Goal: Task Accomplishment & Management: Complete application form

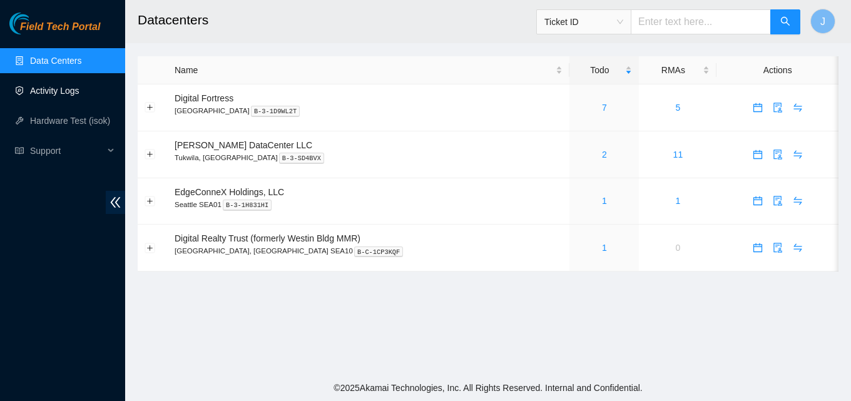
click at [79, 94] on link "Activity Logs" at bounding box center [54, 91] width 49 height 10
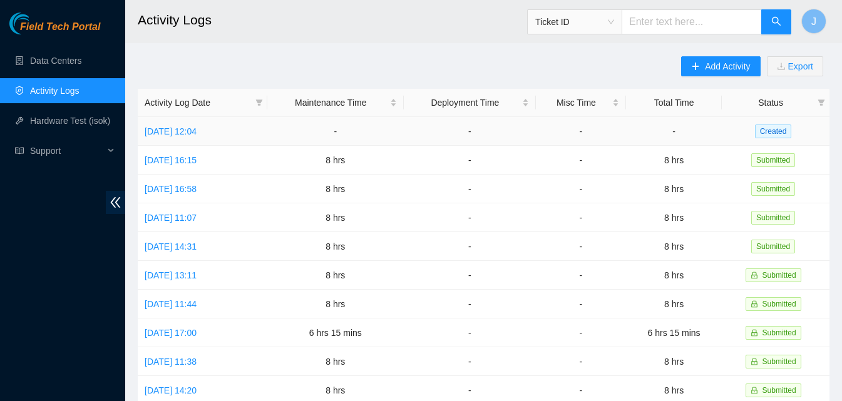
click at [201, 124] on td "[DATE] 12:04" at bounding box center [203, 131] width 130 height 29
click at [196, 133] on link "[DATE] 12:04" at bounding box center [171, 131] width 52 height 10
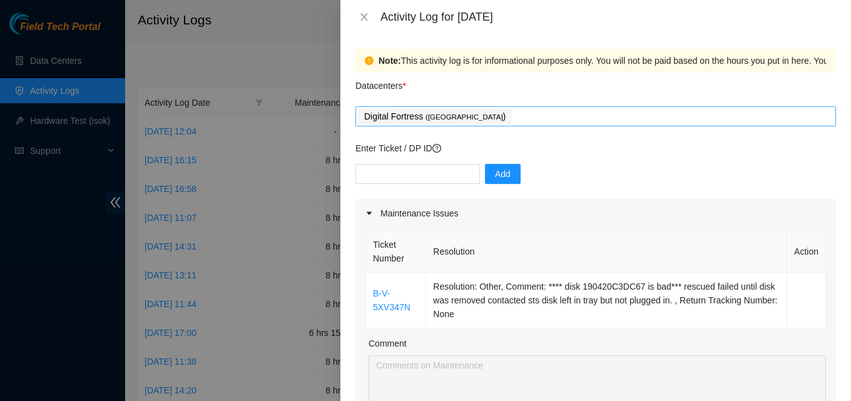
click at [549, 116] on div "Digital Fortress ( [GEOGRAPHIC_DATA] )" at bounding box center [596, 117] width 474 height 18
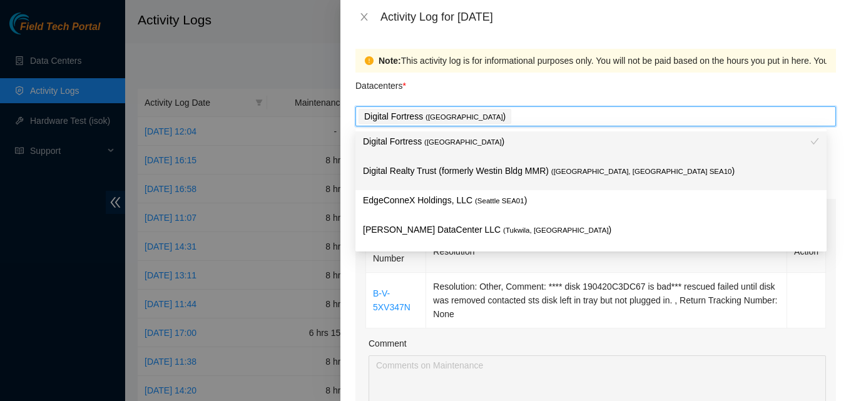
click at [494, 178] on p "Digital Realty Trust (formerly Westin Bldg MMR) ( [GEOGRAPHIC_DATA], [GEOGRAPHI…" at bounding box center [591, 171] width 456 height 14
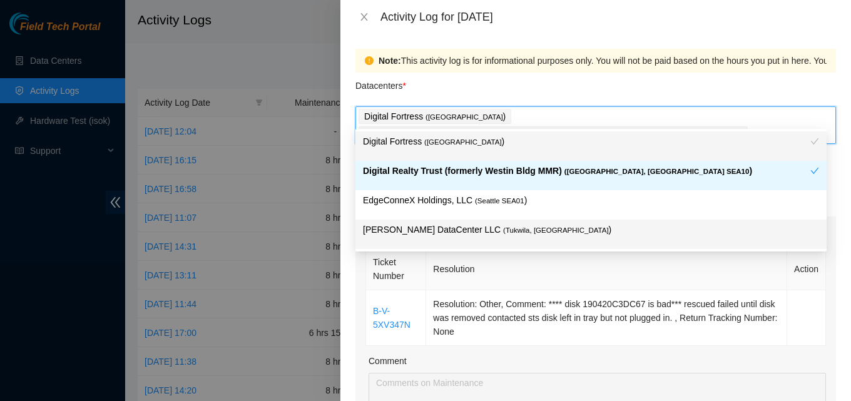
click at [503, 232] on span "( [GEOGRAPHIC_DATA], [GEOGRAPHIC_DATA]" at bounding box center [556, 231] width 106 height 8
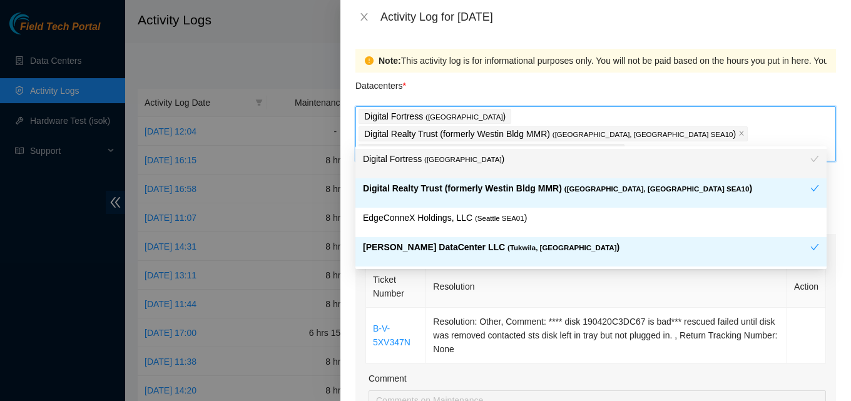
click at [721, 284] on th "Resolution" at bounding box center [606, 287] width 361 height 42
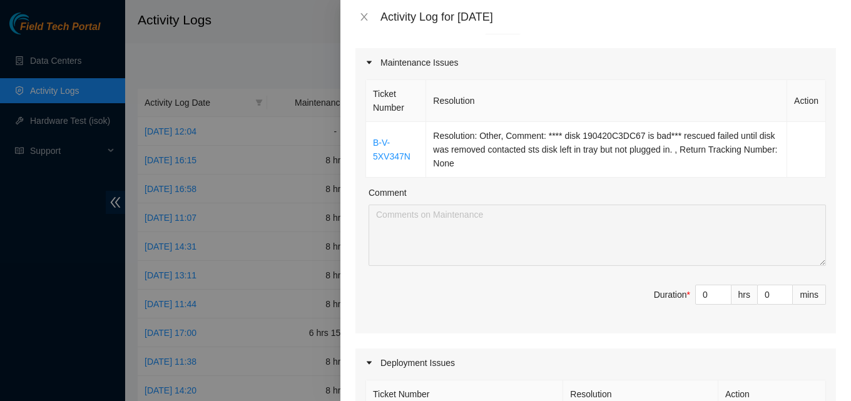
scroll to position [188, 0]
click at [707, 283] on div "0" at bounding box center [713, 293] width 36 height 20
click at [704, 283] on input "0" at bounding box center [713, 292] width 35 height 19
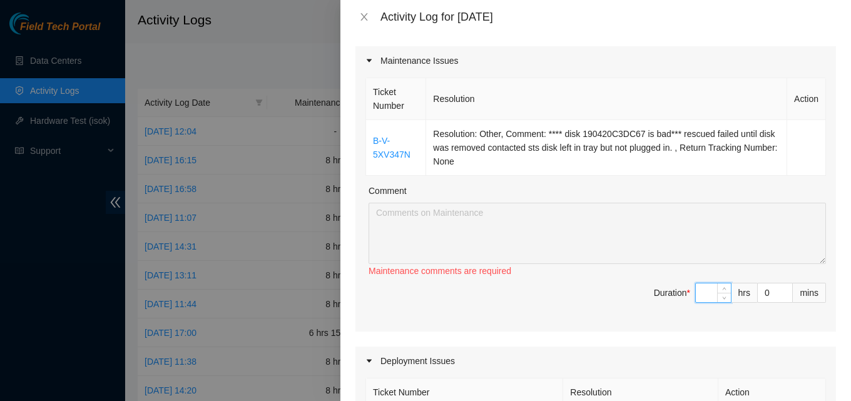
type input "8"
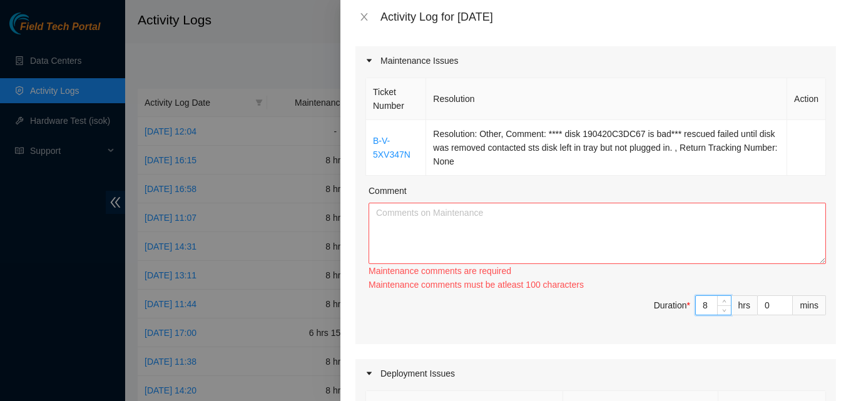
type input "8"
click at [643, 210] on textarea "Comment" at bounding box center [597, 233] width 457 height 61
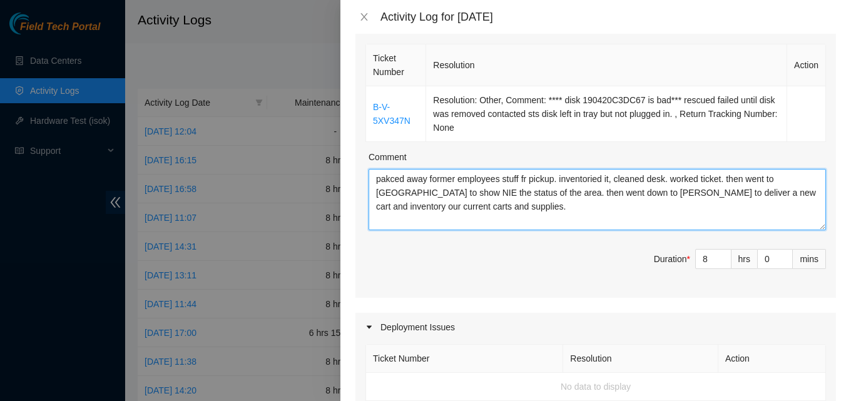
scroll to position [250, 0]
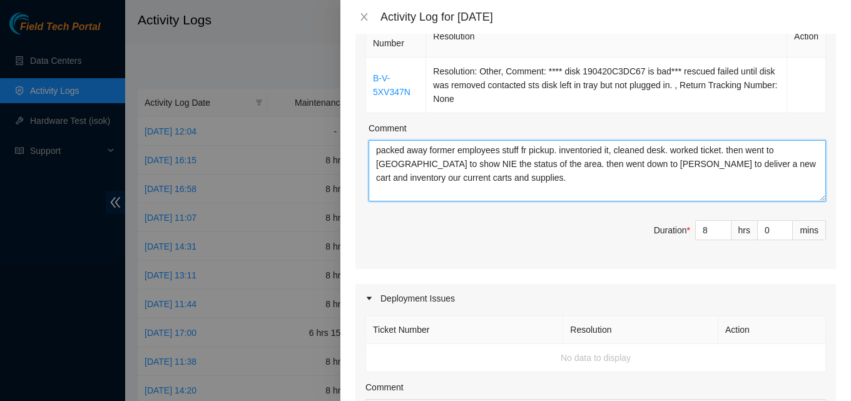
type textarea "packed away former employees stuff fr pickup. inventoried it, cleaned desk. wor…"
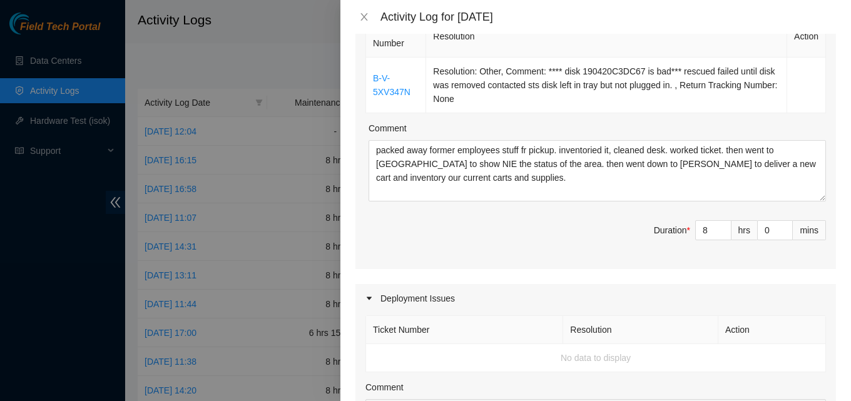
drag, startPoint x: 583, startPoint y: 150, endPoint x: 505, endPoint y: 205, distance: 95.1
click at [495, 220] on span "Duration * 8 hrs 0 mins" at bounding box center [595, 237] width 461 height 35
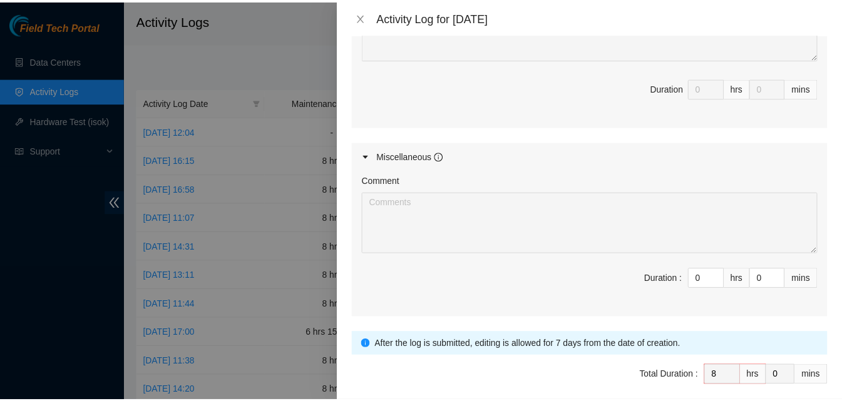
scroll to position [687, 0]
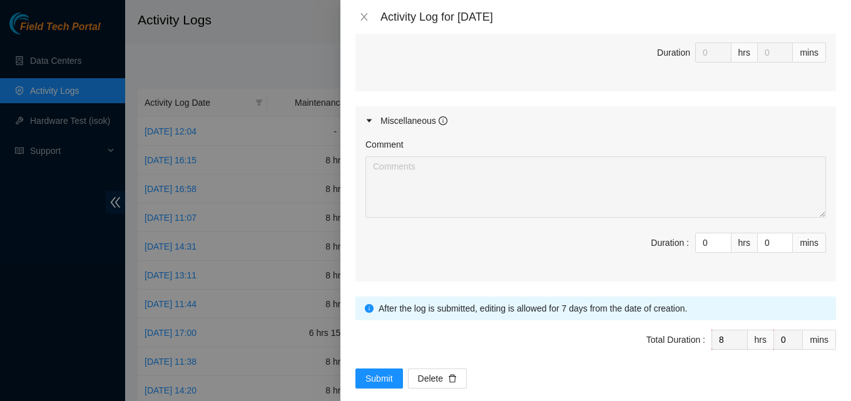
click at [370, 376] on div "Note: This activity log is for informational purposes only. You will not be pai…" at bounding box center [595, 217] width 511 height 367
click at [377, 372] on span "Submit" at bounding box center [379, 379] width 28 height 14
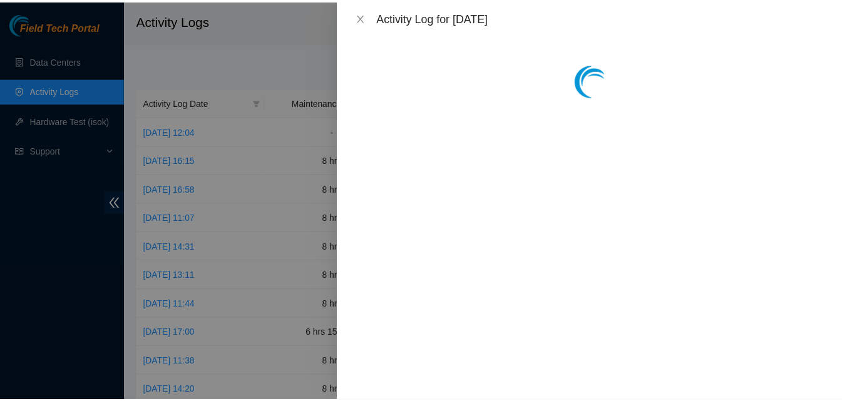
scroll to position [0, 0]
